Goal: Information Seeking & Learning: Check status

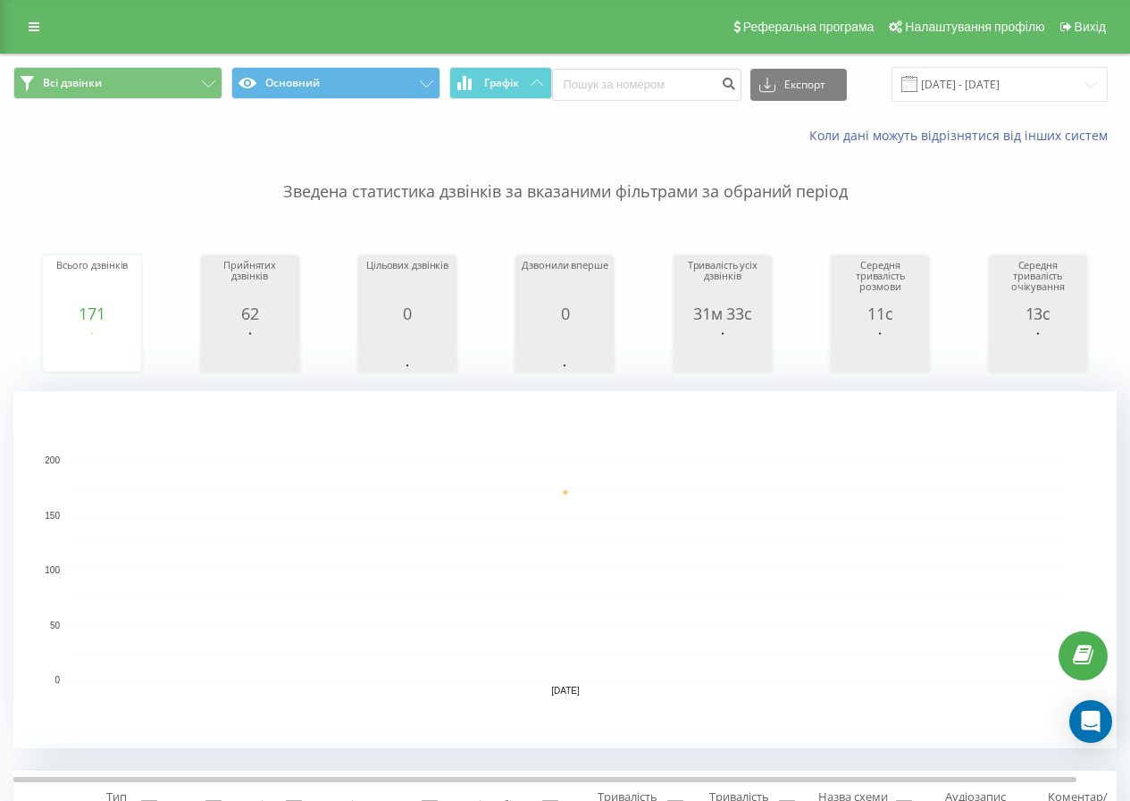
click at [30, 39] on div "Реферальна програма Налаштування профілю Вихід" at bounding box center [565, 27] width 1130 height 54
click at [33, 29] on icon at bounding box center [34, 27] width 11 height 13
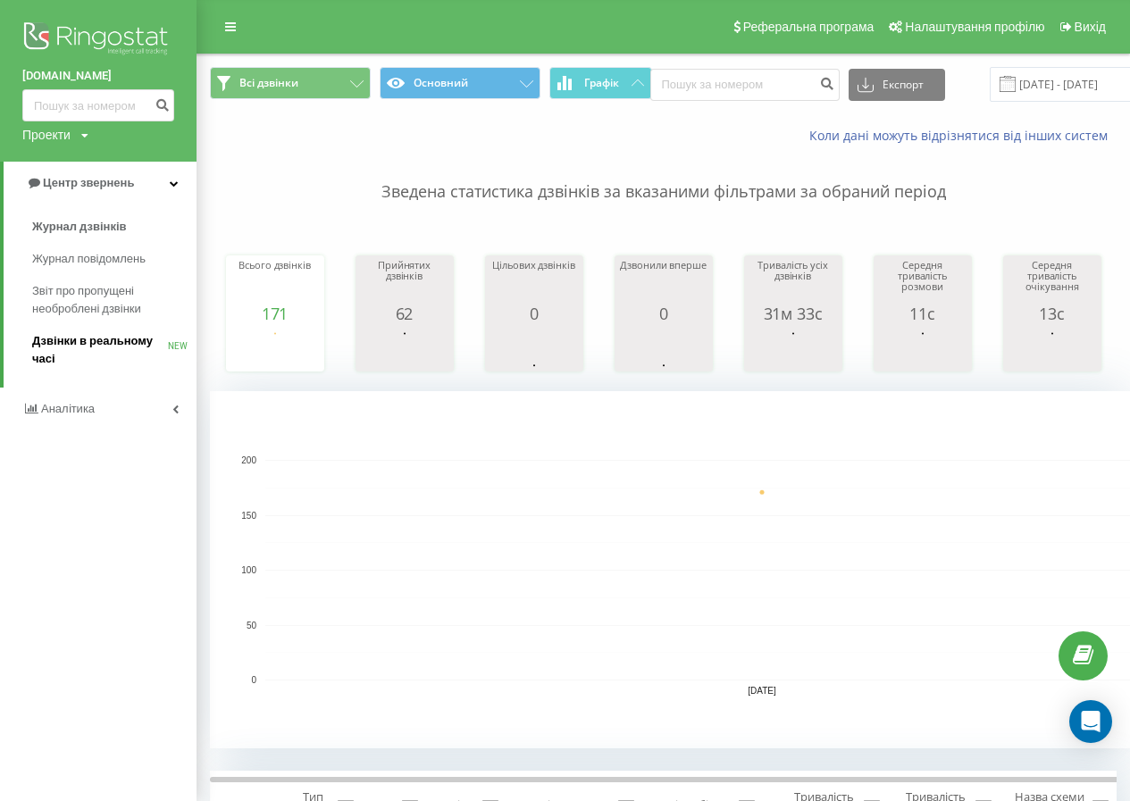
click at [45, 336] on span "Дзвінки в реальному часі" at bounding box center [100, 350] width 136 height 36
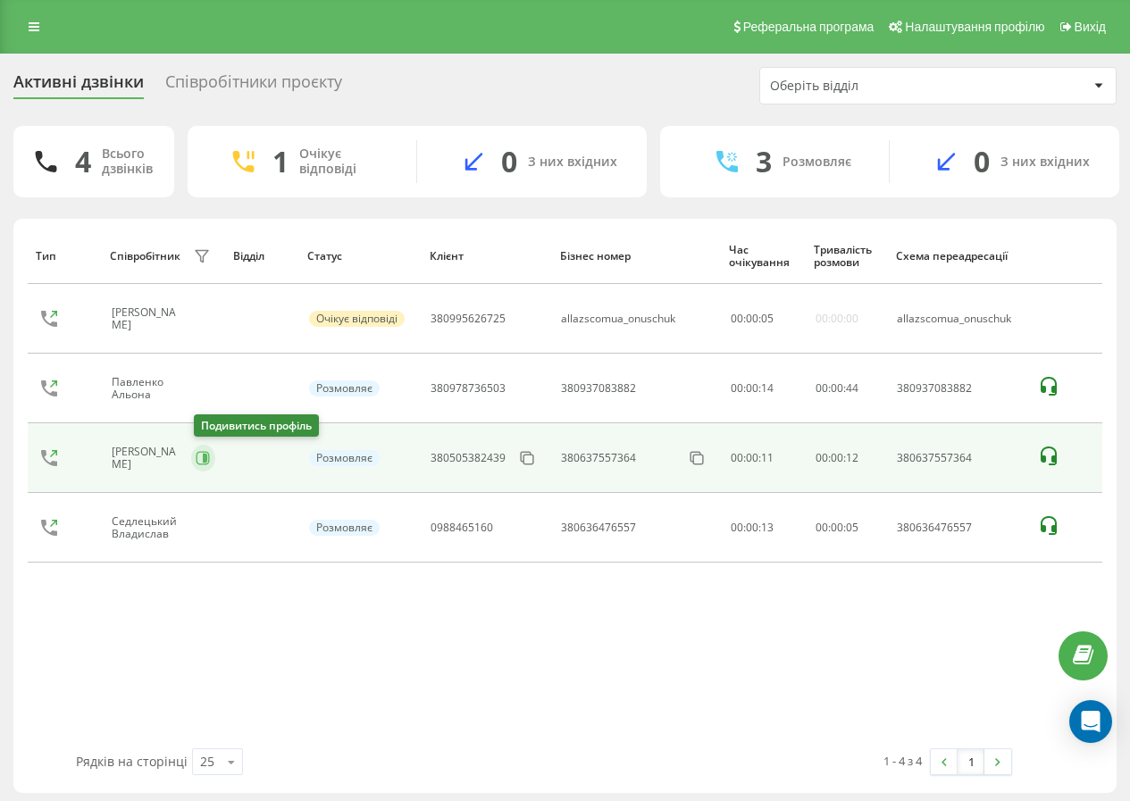
click at [205, 465] on button at bounding box center [203, 458] width 24 height 27
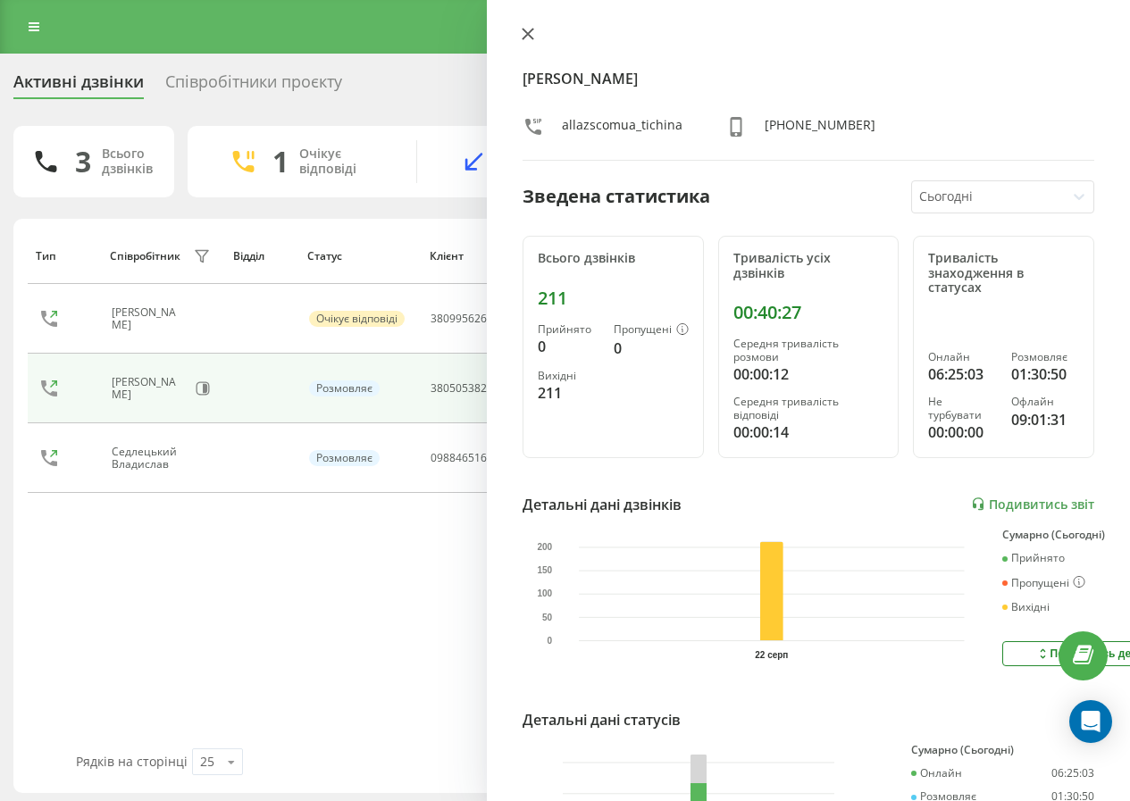
click at [523, 36] on icon at bounding box center [528, 34] width 13 height 13
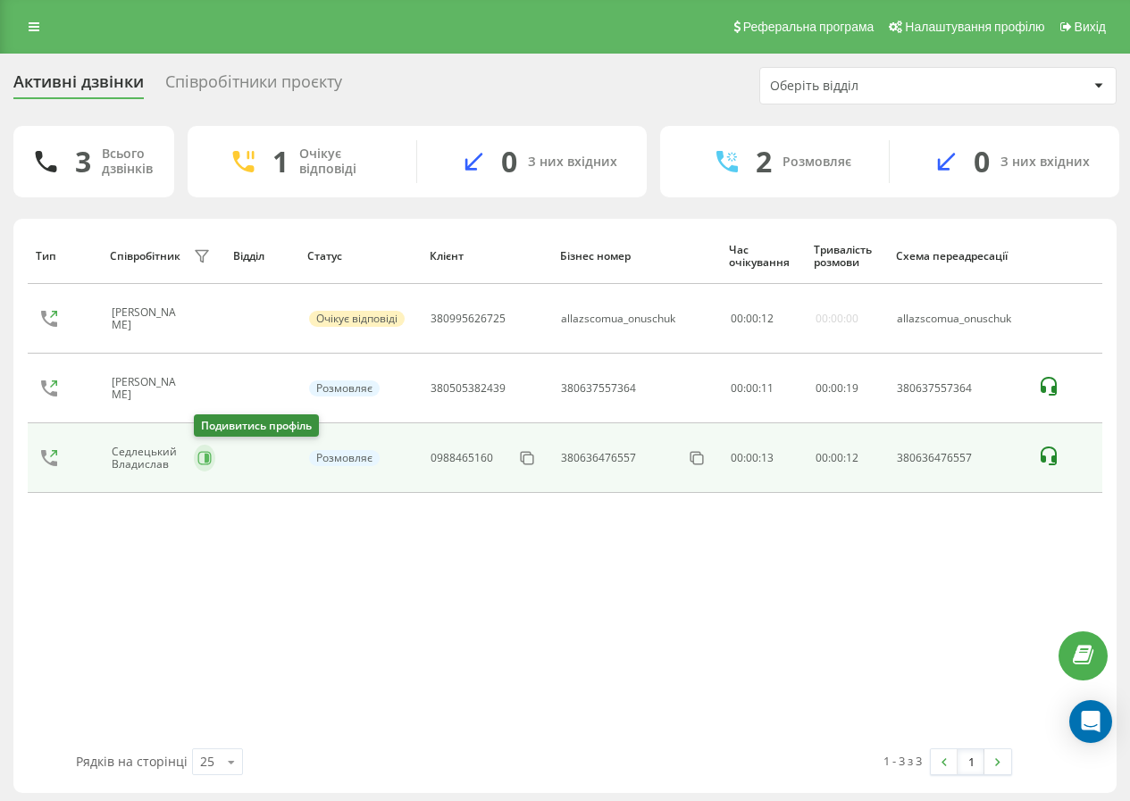
click at [205, 464] on icon at bounding box center [204, 458] width 14 height 14
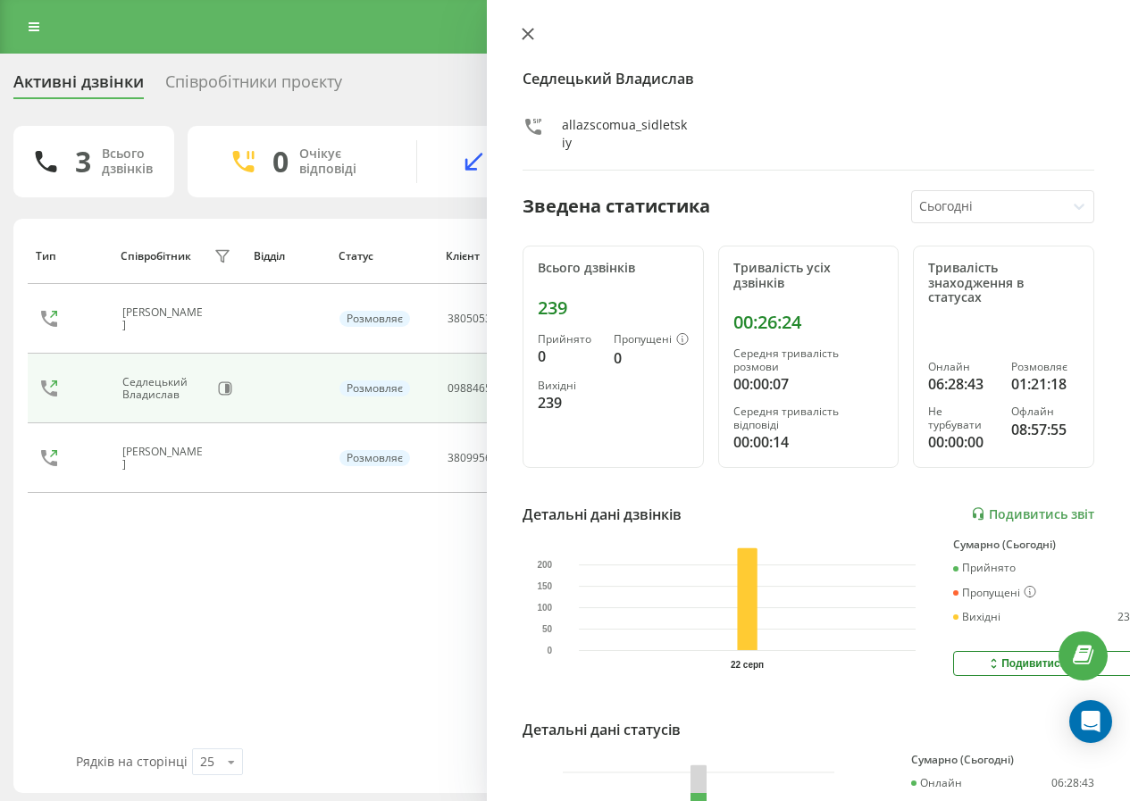
click at [533, 40] on button at bounding box center [527, 35] width 23 height 17
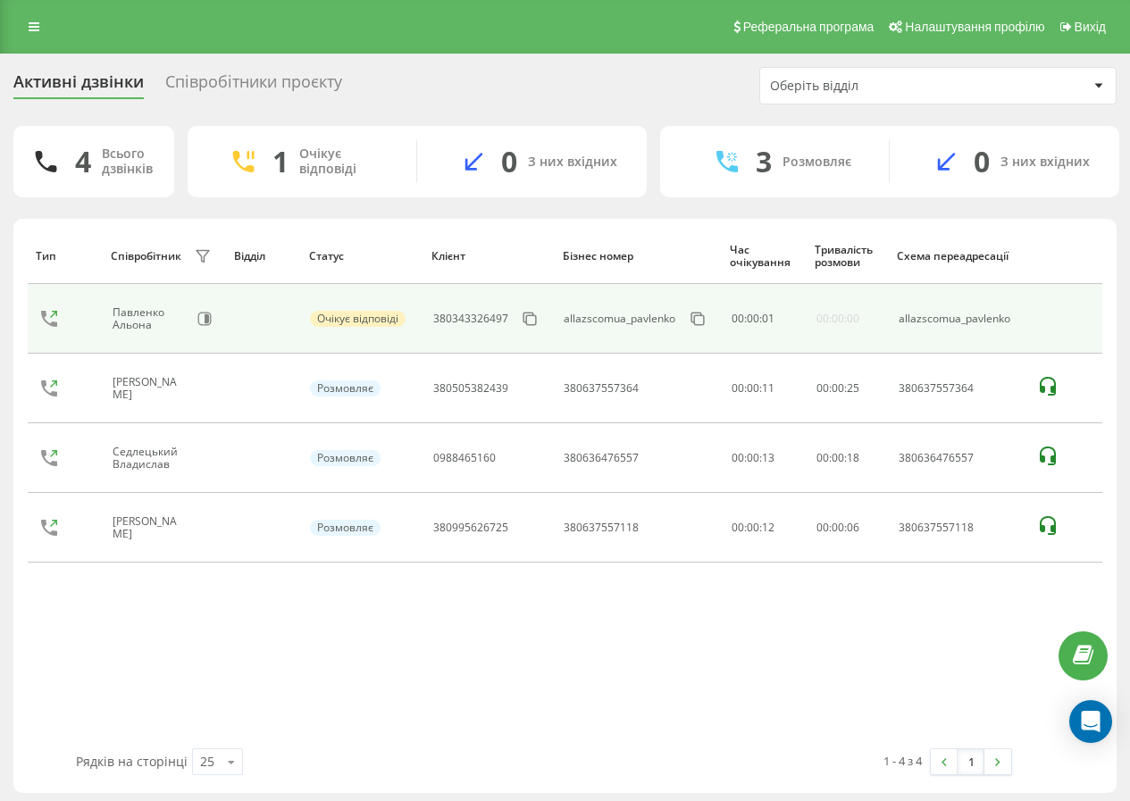
click at [218, 312] on td "Павленко Альона" at bounding box center [164, 319] width 123 height 70
click at [207, 318] on icon at bounding box center [207, 318] width 4 height 9
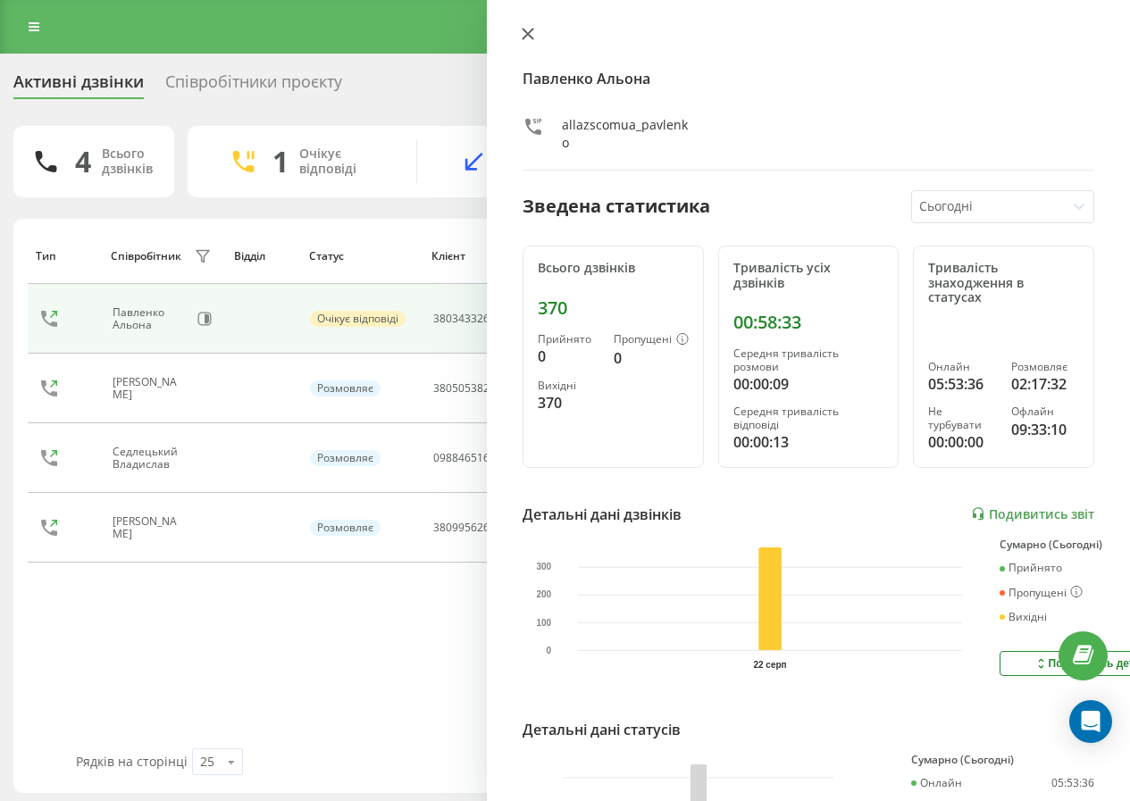
click at [533, 36] on icon at bounding box center [528, 34] width 13 height 13
